Goal: Download file/media

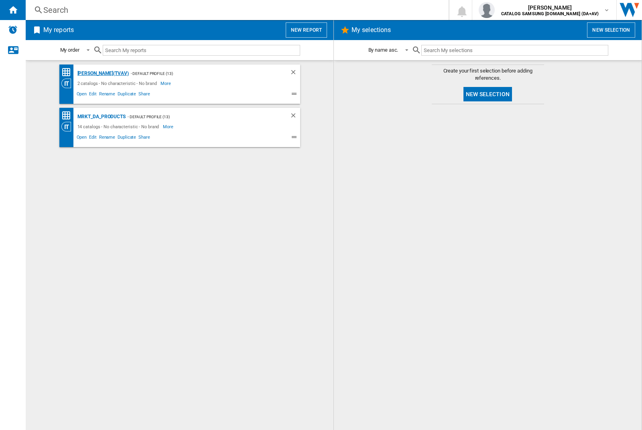
click at [89, 73] on div "[PERSON_NAME](TVAV)" at bounding box center [101, 74] width 53 height 10
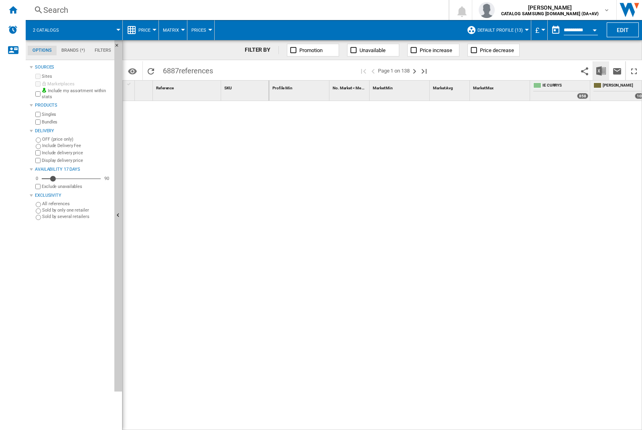
click at [601, 71] on img "Download in Excel" at bounding box center [601, 71] width 10 height 10
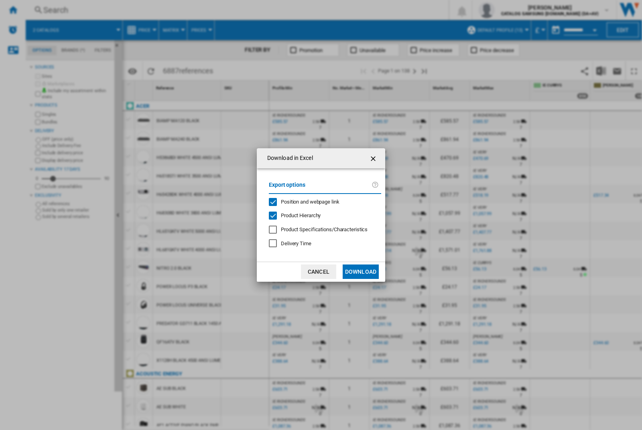
click at [322, 202] on span "Position and webpage link" at bounding box center [310, 202] width 59 height 6
click at [361, 272] on button "Download" at bounding box center [361, 272] width 36 height 14
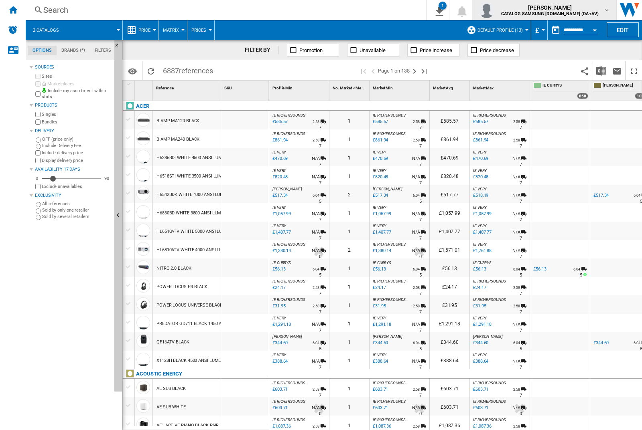
click at [495, 10] on img "button" at bounding box center [487, 10] width 16 height 16
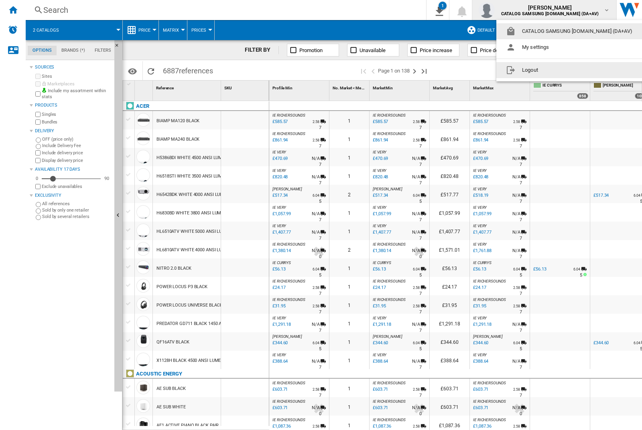
click at [558, 70] on button "Logout" at bounding box center [570, 70] width 149 height 16
